Goal: Share content

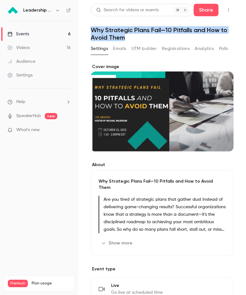
drag, startPoint x: 91, startPoint y: 28, endPoint x: 130, endPoint y: 38, distance: 39.6
click at [130, 38] on h1 "Why Strategic Plans Fail—10 Pitfalls and How to Avoid Them" at bounding box center [162, 33] width 142 height 15
copy h1 "Why Strategic Plans Fail—10 Pitfalls and How to Avoid Them"
click at [201, 13] on button "Share" at bounding box center [205, 10] width 25 height 12
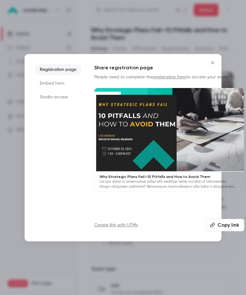
click at [71, 66] on li "Registration page" at bounding box center [58, 69] width 47 height 11
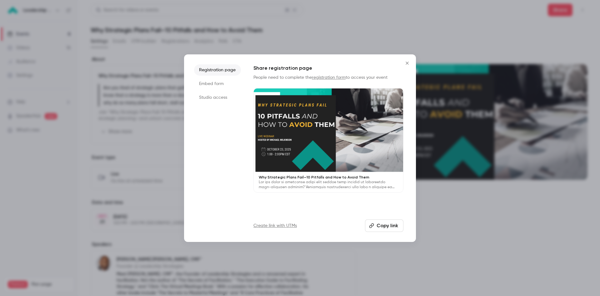
click at [245, 223] on button "Copy link" at bounding box center [384, 225] width 38 height 12
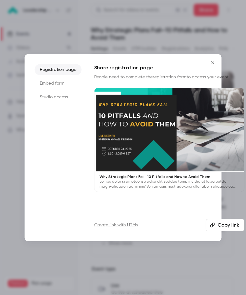
click at [212, 61] on icon "Close" at bounding box center [211, 62] width 7 height 5
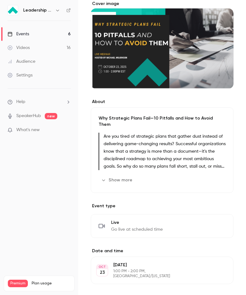
scroll to position [62, 0]
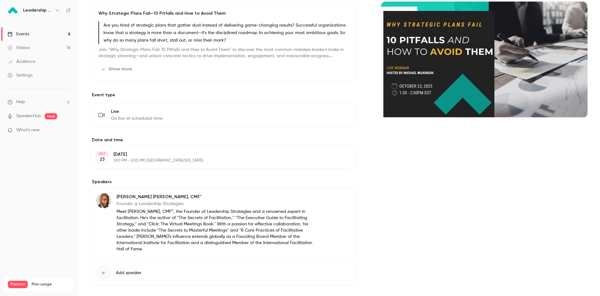
click at [225, 30] on p "Are you tired of strategic plans that gather dust instead of delivering game-ch…" at bounding box center [225, 33] width 245 height 22
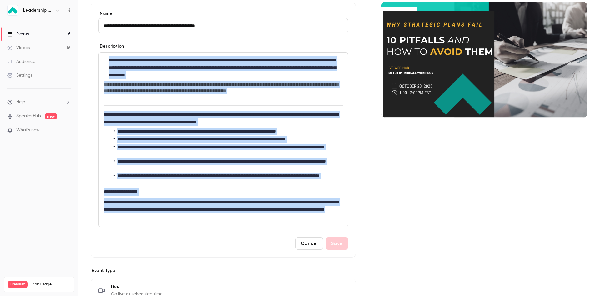
drag, startPoint x: 240, startPoint y: 220, endPoint x: 94, endPoint y: 58, distance: 218.1
click at [94, 58] on div "**********" at bounding box center [223, 129] width 265 height 255
copy div "**********"
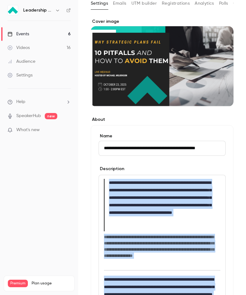
scroll to position [0, 0]
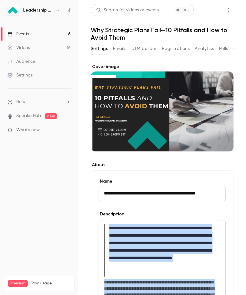
click at [197, 12] on button "Share" at bounding box center [205, 10] width 25 height 12
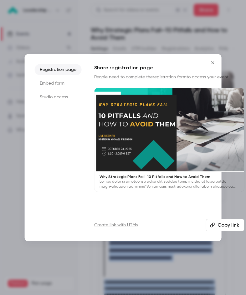
click at [219, 222] on button "Copy link" at bounding box center [225, 225] width 38 height 12
